Goal: Information Seeking & Learning: Learn about a topic

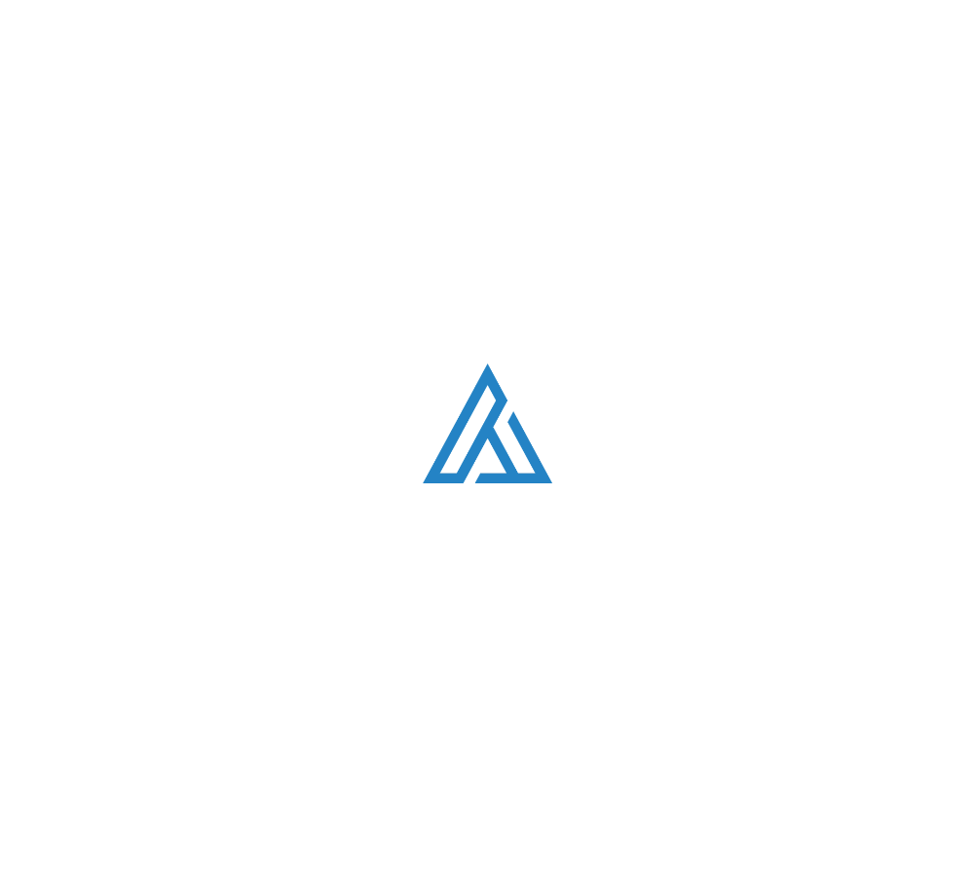
scroll to position [4003, 0]
